Goal: Transaction & Acquisition: Purchase product/service

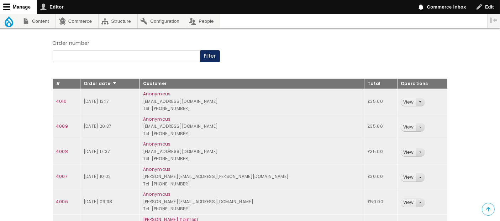
scroll to position [101, 0]
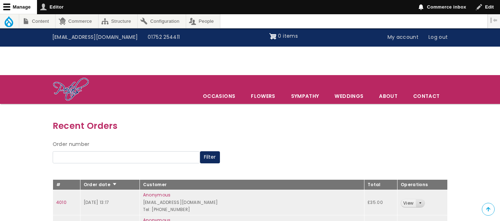
scroll to position [101, 0]
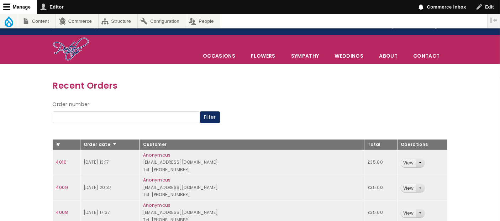
scroll to position [6, 0]
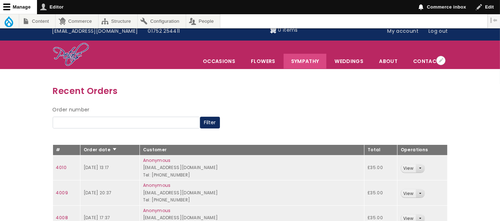
click at [307, 60] on link "Sympathy" at bounding box center [305, 61] width 43 height 15
click at [309, 59] on link "Sympathy" at bounding box center [305, 61] width 43 height 15
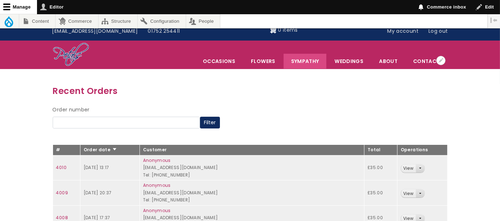
click at [309, 59] on link "Sympathy" at bounding box center [305, 61] width 43 height 15
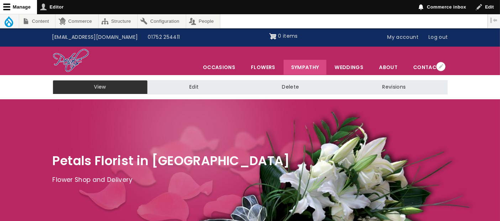
click at [321, 65] on link "Sympathy" at bounding box center [305, 67] width 43 height 15
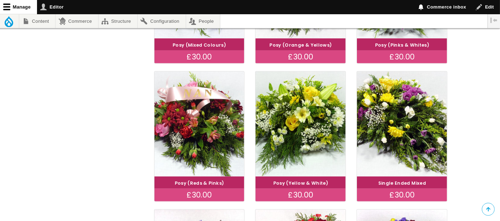
scroll to position [406, 0]
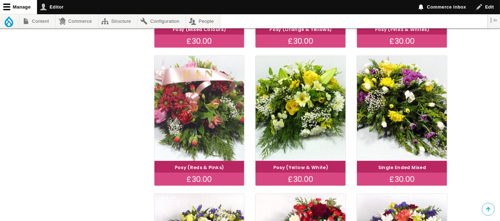
click at [196, 142] on img at bounding box center [199, 108] width 101 height 117
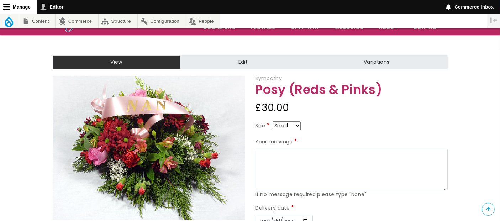
scroll to position [47, 0]
